Goal: Task Accomplishment & Management: Complete application form

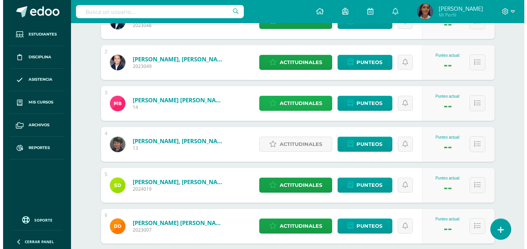
scroll to position [193, 0]
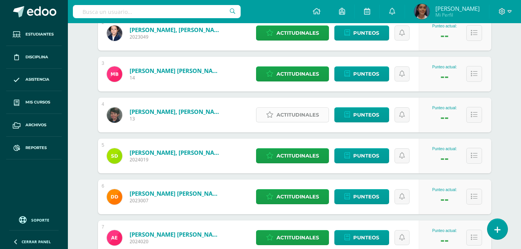
click at [317, 111] on span "Actitudinales" at bounding box center [297, 115] width 42 height 14
click at [0, 0] on div "pts" at bounding box center [0, 0] width 0 height 0
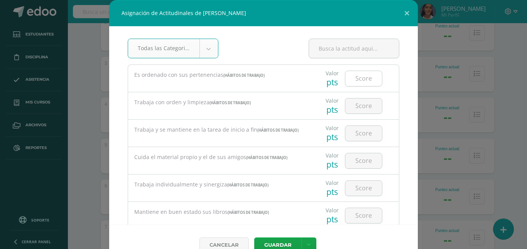
click at [359, 74] on input "number" at bounding box center [363, 78] width 37 height 15
type input "90"
click at [364, 108] on input "number" at bounding box center [363, 105] width 37 height 15
type input "8"
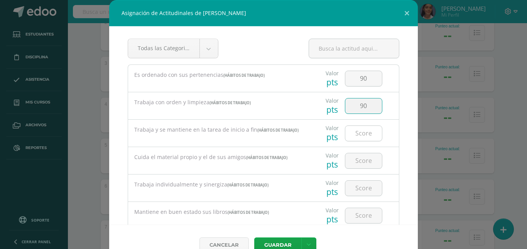
type input "90"
click at [353, 131] on input "number" at bounding box center [363, 133] width 37 height 15
type input "7"
type input "70"
click at [354, 162] on input "number" at bounding box center [363, 160] width 37 height 15
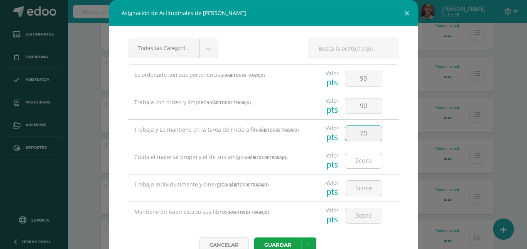
click at [354, 162] on input "number" at bounding box center [363, 160] width 37 height 15
type input "90"
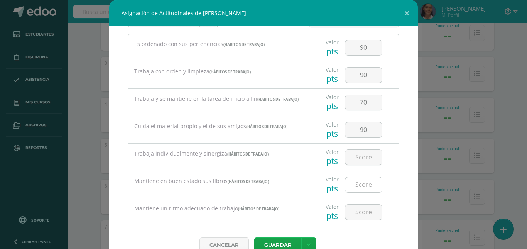
scroll to position [39, 0]
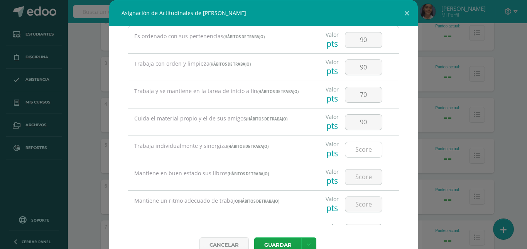
click at [347, 145] on input "number" at bounding box center [363, 149] width 37 height 15
type input "90"
drag, startPoint x: 366, startPoint y: 166, endPoint x: 367, endPoint y: 173, distance: 7.0
click at [366, 169] on div at bounding box center [364, 176] width 44 height 27
click at [369, 177] on input "number" at bounding box center [363, 176] width 37 height 15
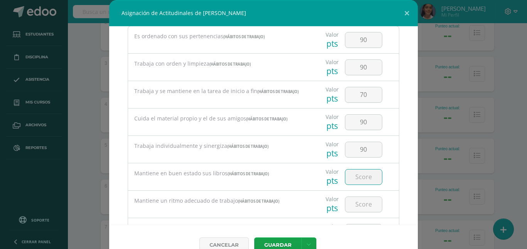
click at [369, 177] on input "number" at bounding box center [363, 176] width 37 height 15
type input "95"
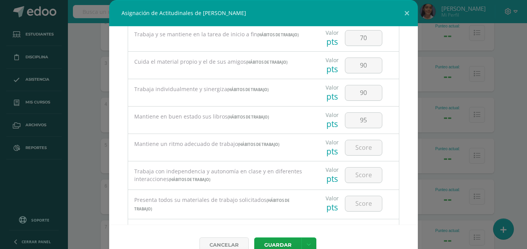
scroll to position [116, 0]
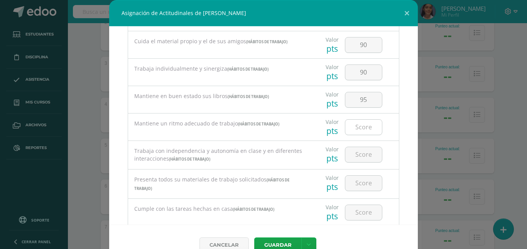
click at [356, 120] on input "number" at bounding box center [363, 127] width 37 height 15
type input "60"
click at [351, 155] on input "number" at bounding box center [363, 154] width 37 height 15
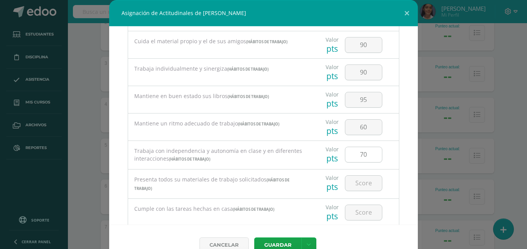
scroll to position [154, 0]
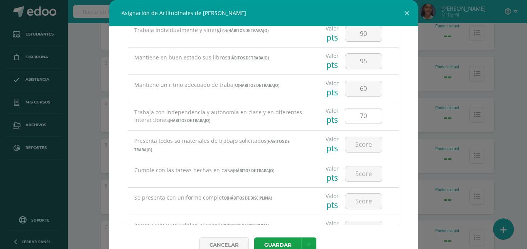
click at [363, 120] on input "70" at bounding box center [363, 115] width 37 height 15
type input "7"
type input "60"
click at [368, 145] on input "number" at bounding box center [363, 144] width 37 height 15
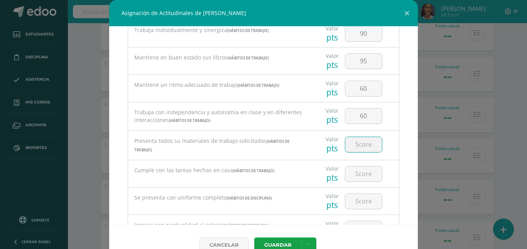
click at [368, 145] on input "number" at bounding box center [363, 144] width 37 height 15
type input "95"
click at [370, 173] on input "number" at bounding box center [363, 173] width 37 height 15
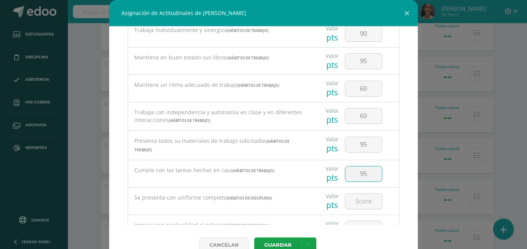
type input "95"
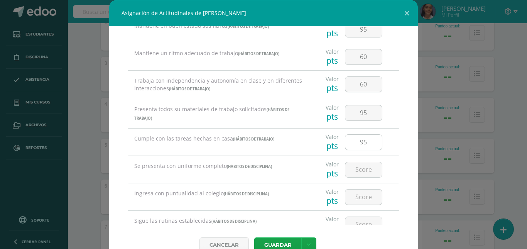
scroll to position [193, 0]
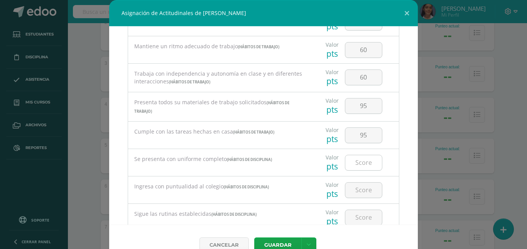
click at [352, 163] on input "number" at bounding box center [363, 162] width 37 height 15
type input "95"
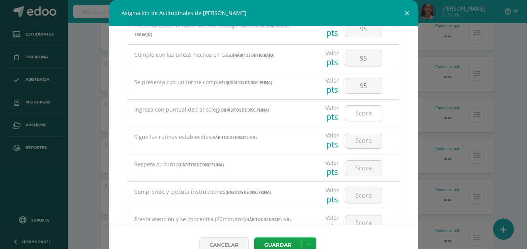
scroll to position [270, 0]
click at [348, 117] on input "number" at bounding box center [363, 112] width 37 height 15
type input "95"
click at [355, 138] on input "number" at bounding box center [363, 140] width 37 height 15
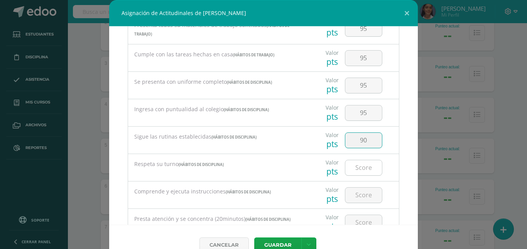
type input "90"
click at [354, 165] on input "number" at bounding box center [363, 167] width 37 height 15
type input "90"
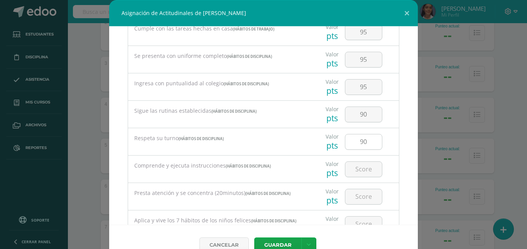
scroll to position [308, 0]
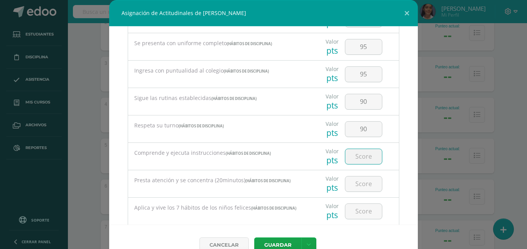
click at [358, 160] on input "number" at bounding box center [363, 156] width 37 height 15
type input "90"
click at [356, 182] on input "number" at bounding box center [363, 183] width 37 height 15
type input "60"
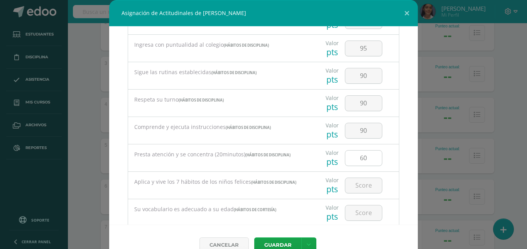
scroll to position [347, 0]
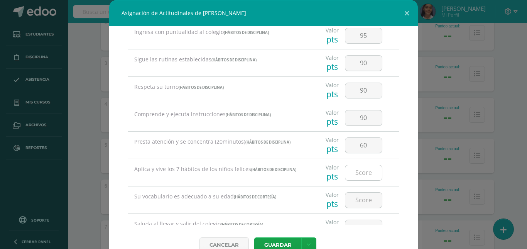
click at [354, 177] on input "number" at bounding box center [363, 172] width 37 height 15
type input "90"
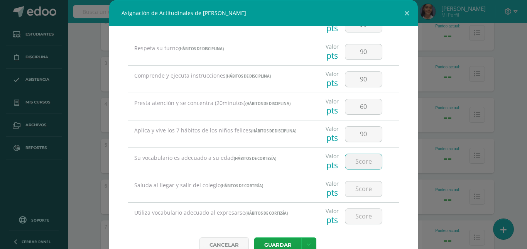
click at [357, 163] on input "number" at bounding box center [363, 161] width 37 height 15
type input "95"
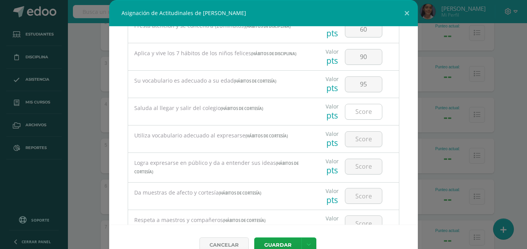
click at [350, 112] on input "number" at bounding box center [363, 111] width 37 height 15
type input "90"
click at [365, 139] on input "number" at bounding box center [363, 138] width 37 height 15
type input "95"
click at [361, 167] on input "number" at bounding box center [363, 166] width 37 height 15
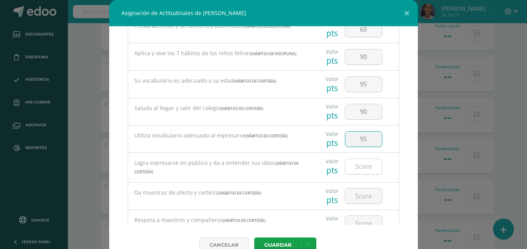
click at [361, 167] on input "number" at bounding box center [363, 166] width 37 height 15
type input "90"
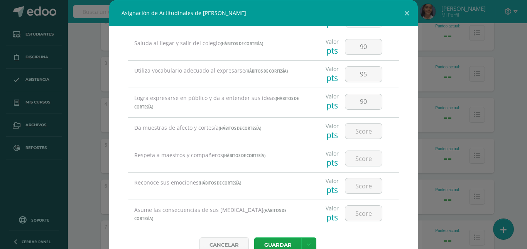
scroll to position [540, 0]
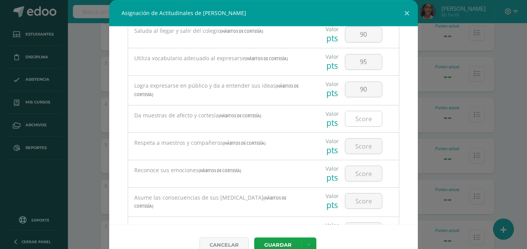
click at [355, 119] on input "number" at bounding box center [363, 118] width 37 height 15
type input "95"
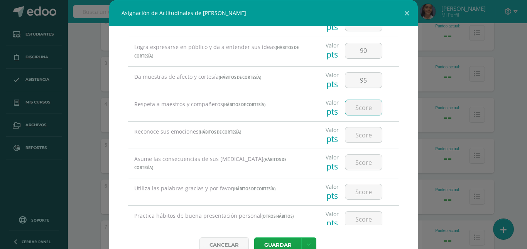
click at [351, 113] on input "number" at bounding box center [363, 107] width 37 height 15
type input "95"
click at [347, 139] on input "number" at bounding box center [363, 134] width 37 height 15
type input "90"
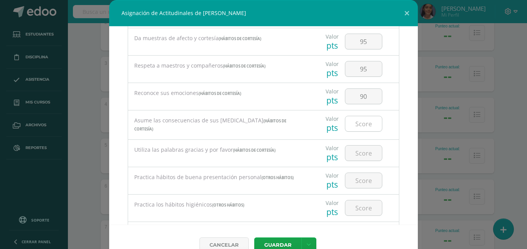
click at [354, 121] on input "number" at bounding box center [363, 123] width 37 height 15
type input "70"
click at [354, 152] on input "number" at bounding box center [363, 152] width 37 height 15
type input "90"
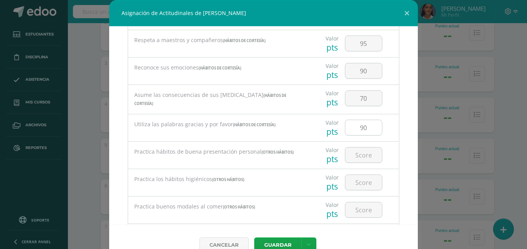
scroll to position [656, 0]
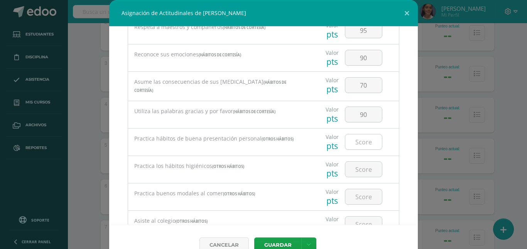
click at [351, 144] on input "number" at bounding box center [363, 141] width 37 height 15
type input "95"
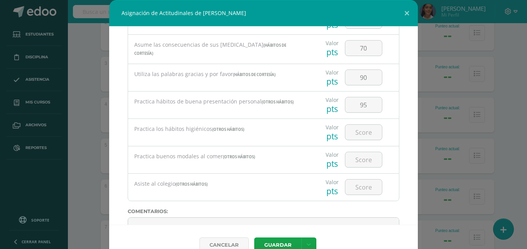
scroll to position [733, 0]
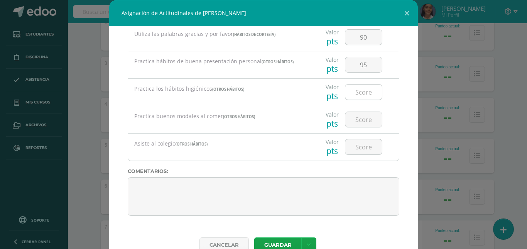
click at [356, 90] on input "number" at bounding box center [363, 91] width 37 height 15
type input "95"
click at [357, 112] on input "number" at bounding box center [363, 119] width 37 height 15
type input "95"
click at [350, 143] on input "number" at bounding box center [363, 146] width 37 height 15
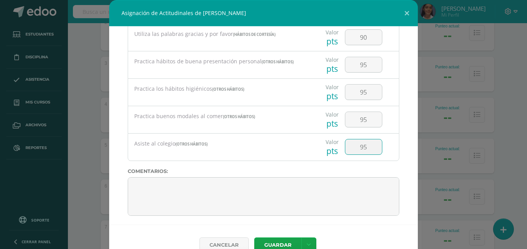
type input "95"
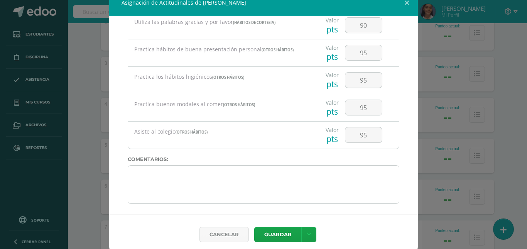
scroll to position [16, 0]
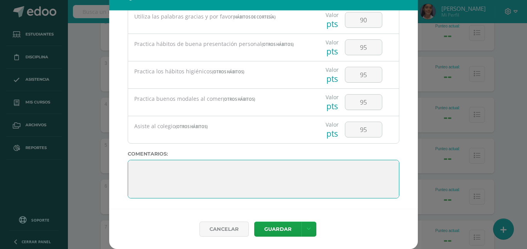
click at [343, 184] on textarea at bounding box center [263, 179] width 271 height 39
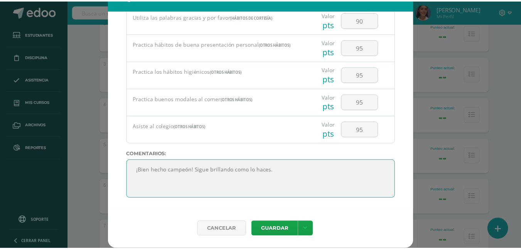
scroll to position [3, 0]
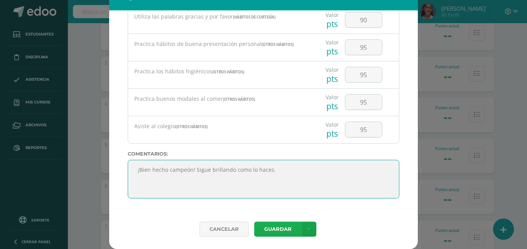
type textarea "¡Bien hecho campeón! Sigue brillando como lo haces."
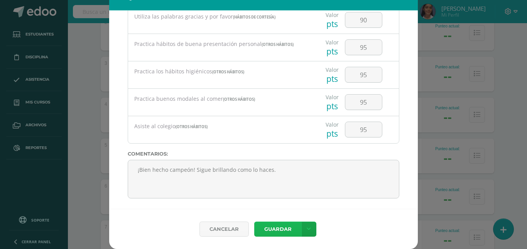
click at [276, 227] on button "Guardar" at bounding box center [277, 228] width 47 height 15
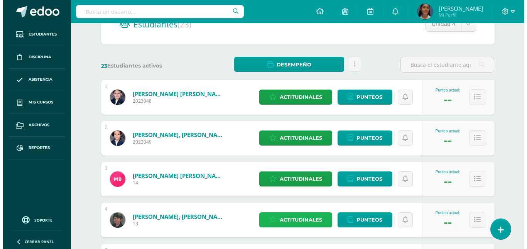
scroll to position [154, 0]
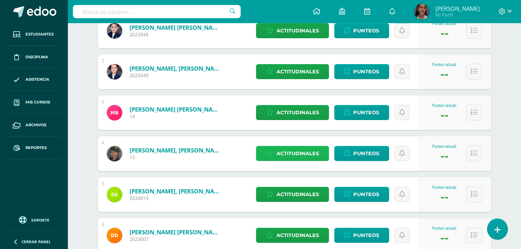
click at [275, 150] on link "Actitudinales" at bounding box center [292, 153] width 73 height 15
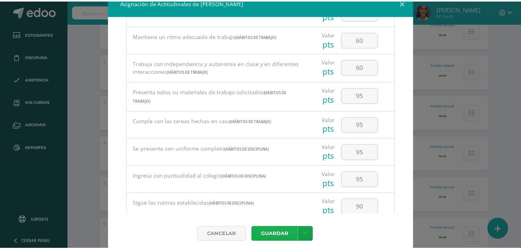
scroll to position [16, 0]
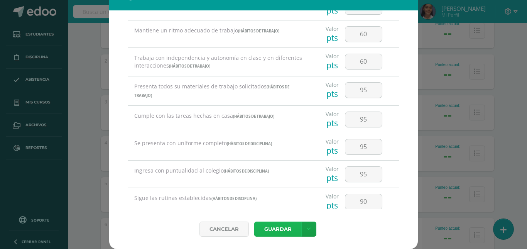
click at [276, 231] on button "Guardar" at bounding box center [277, 228] width 47 height 15
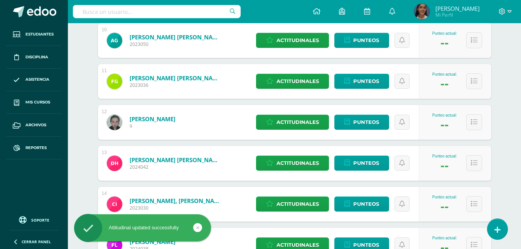
scroll to position [578, 0]
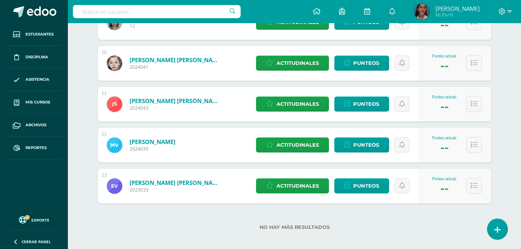
scroll to position [904, 0]
